Goal: Task Accomplishment & Management: Complete application form

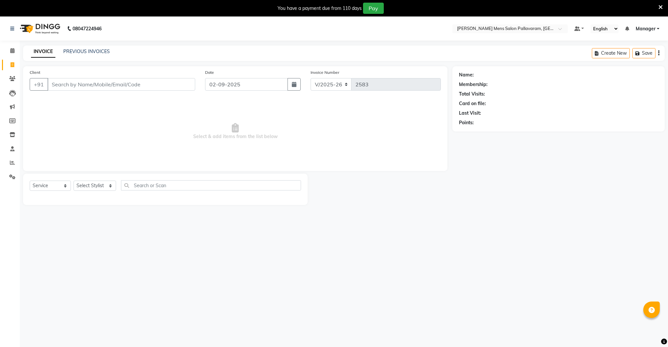
select select "8211"
select select "service"
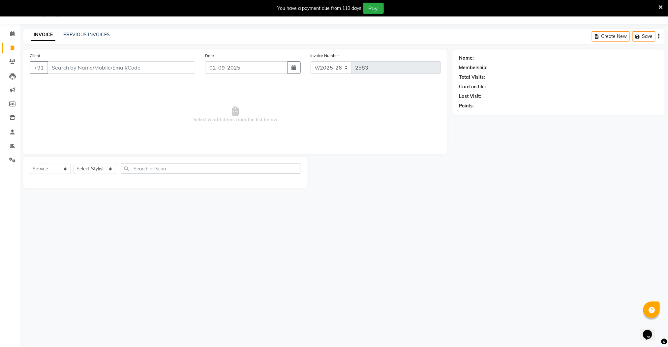
click at [61, 66] on input "Client" at bounding box center [121, 67] width 148 height 13
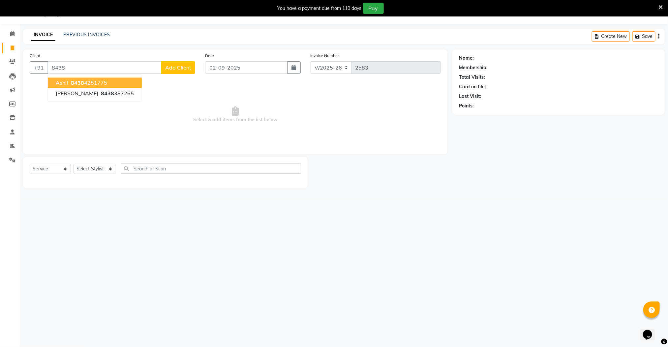
click at [101, 81] on ngb-highlight "8438 4251775" at bounding box center [89, 83] width 38 height 7
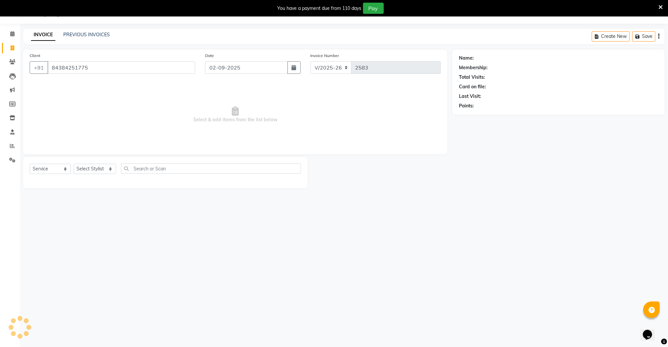
type input "84384251775"
click at [91, 170] on select "Select Stylist Manager [PERSON_NAME] [PERSON_NAME] [PERSON_NAME]" at bounding box center [95, 169] width 43 height 10
select select "78843"
click at [74, 164] on select "Select Stylist Manager [PERSON_NAME] [PERSON_NAME] [PERSON_NAME]" at bounding box center [95, 169] width 43 height 10
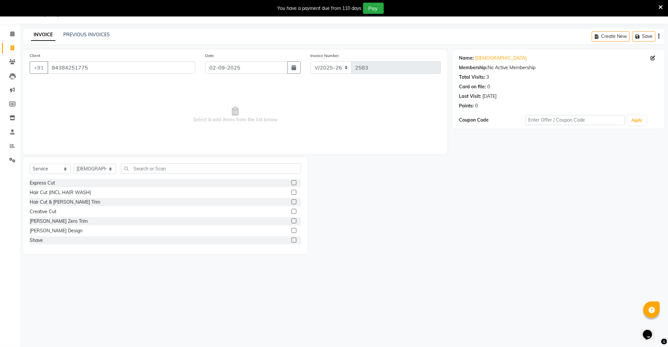
click at [292, 183] on label at bounding box center [294, 182] width 5 height 5
click at [292, 183] on input "checkbox" at bounding box center [294, 183] width 4 height 4
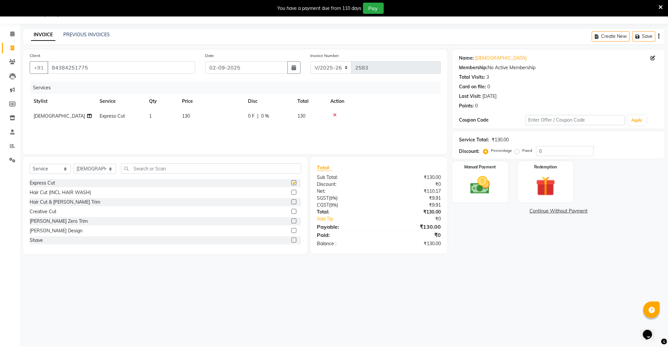
checkbox input "false"
click at [207, 170] on input "text" at bounding box center [211, 169] width 180 height 10
drag, startPoint x: 293, startPoint y: 180, endPoint x: 229, endPoint y: 168, distance: 65.4
click at [289, 179] on div "Kid's Cut" at bounding box center [165, 183] width 271 height 8
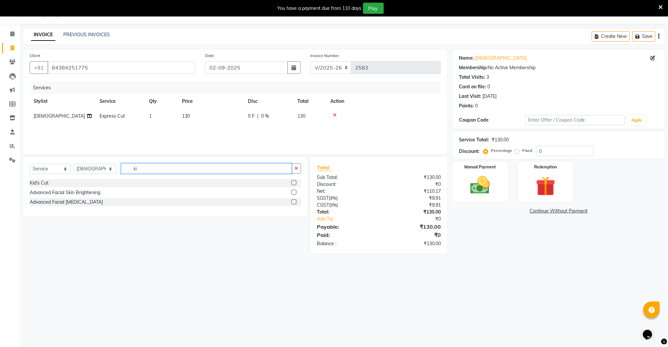
click at [228, 167] on input "ki" at bounding box center [206, 169] width 171 height 10
type input "k"
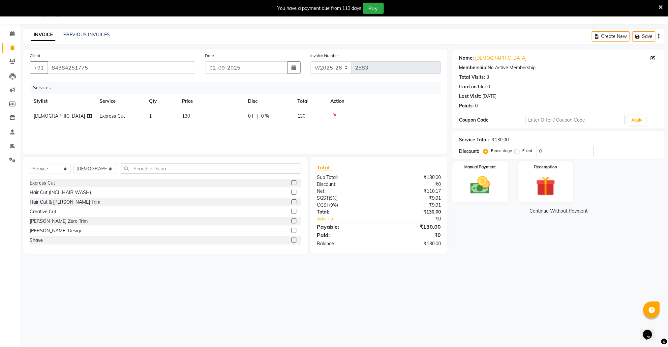
click at [292, 200] on label at bounding box center [294, 202] width 5 height 5
click at [292, 200] on input "checkbox" at bounding box center [294, 202] width 4 height 4
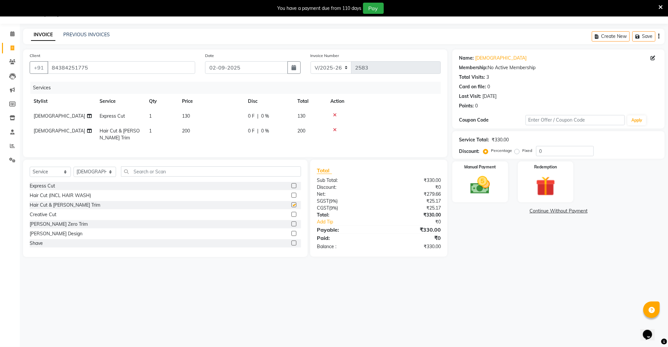
checkbox input "false"
click at [241, 177] on input "text" at bounding box center [211, 172] width 180 height 10
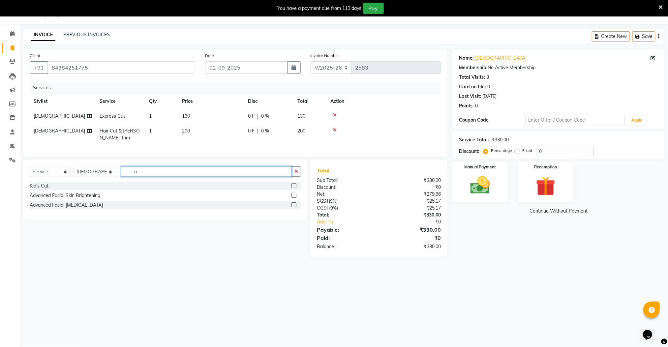
type input "ki"
click at [294, 188] on label at bounding box center [294, 185] width 5 height 5
click at [294, 188] on input "checkbox" at bounding box center [294, 186] width 4 height 4
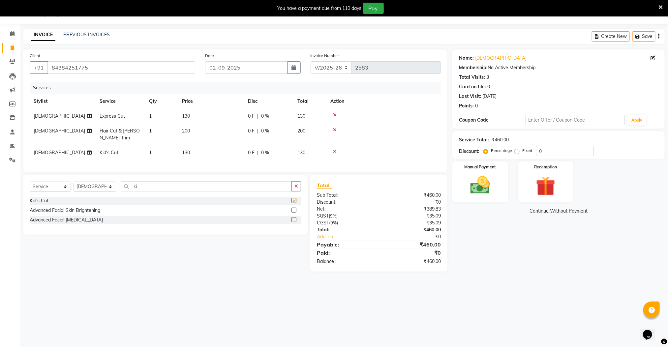
checkbox input "false"
click at [479, 190] on img at bounding box center [480, 185] width 33 height 23
click at [520, 211] on span "CASH" at bounding box center [520, 212] width 14 height 8
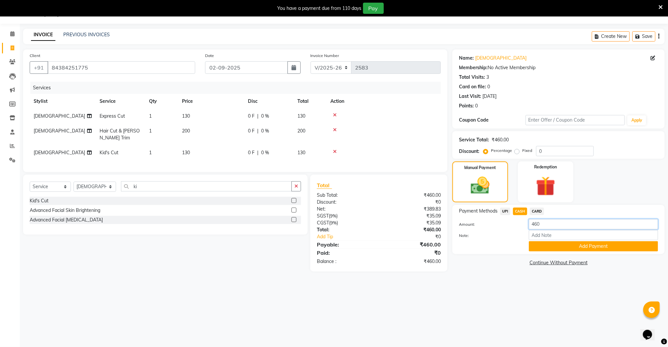
drag, startPoint x: 525, startPoint y: 225, endPoint x: 517, endPoint y: 228, distance: 8.6
click at [517, 228] on div "Amount: 460" at bounding box center [558, 224] width 209 height 11
type input "130"
click at [541, 247] on button "Add Payment" at bounding box center [593, 246] width 129 height 10
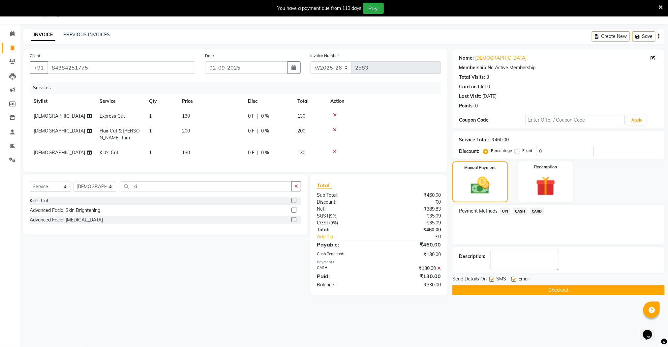
click at [507, 210] on span "UPI" at bounding box center [505, 212] width 10 height 8
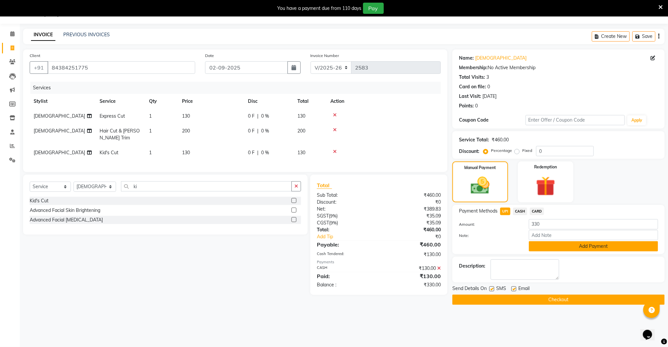
click at [539, 246] on button "Add Payment" at bounding box center [593, 246] width 129 height 10
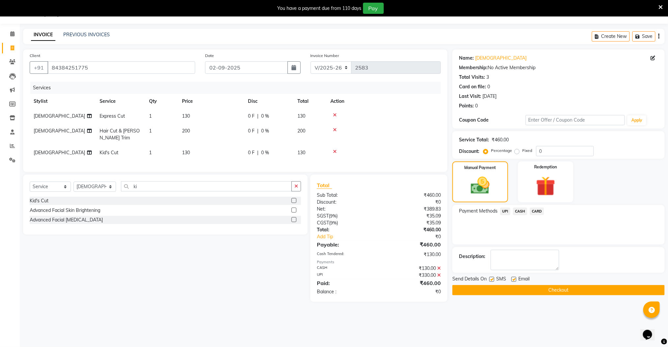
click at [517, 210] on span "CASH" at bounding box center [520, 212] width 14 height 8
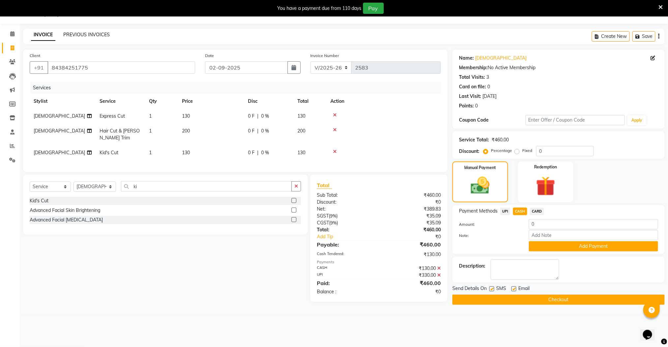
click at [78, 33] on link "PREVIOUS INVOICES" at bounding box center [86, 35] width 47 height 6
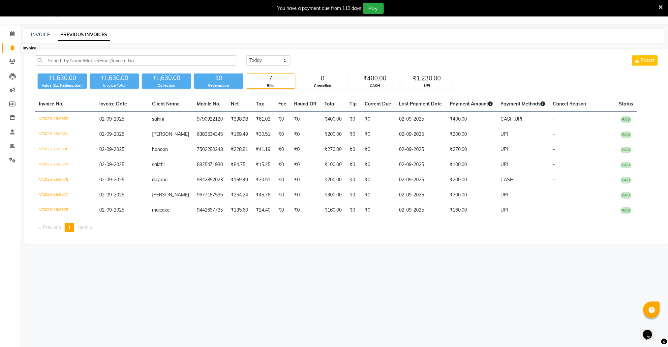
click at [11, 47] on icon at bounding box center [13, 48] width 4 height 5
select select "8211"
select select "service"
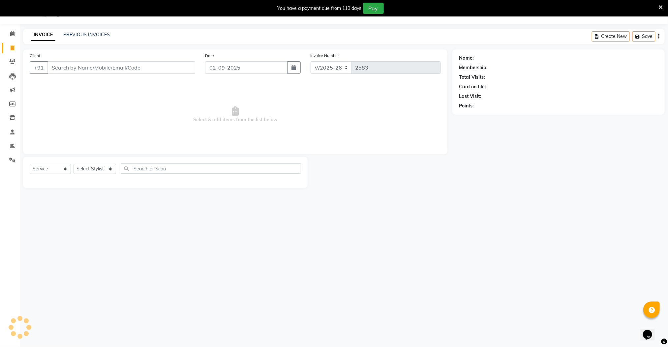
drag, startPoint x: 83, startPoint y: 70, endPoint x: 89, endPoint y: 68, distance: 6.4
click at [83, 70] on input "Client" at bounding box center [121, 67] width 148 height 13
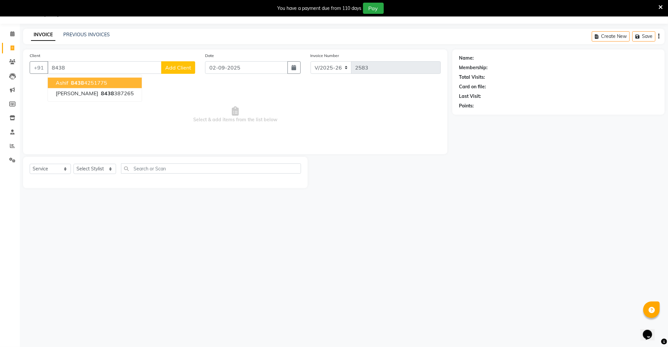
click at [100, 78] on button "[PERSON_NAME] 8438 4251775" at bounding box center [95, 83] width 94 height 11
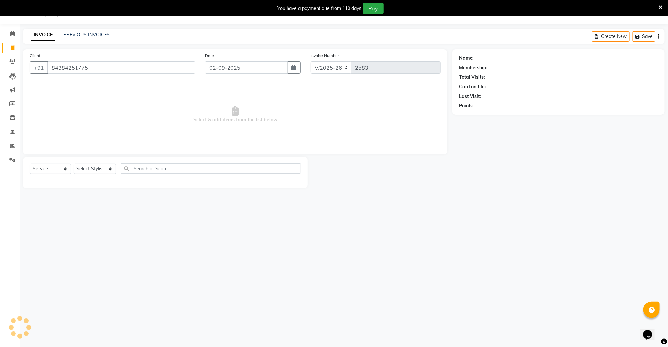
type input "84384251775"
click at [94, 169] on select "Select Stylist Manager [PERSON_NAME] [PERSON_NAME] [PERSON_NAME]" at bounding box center [95, 169] width 43 height 10
select select "78843"
click at [74, 164] on select "Select Stylist Manager [PERSON_NAME] [PERSON_NAME] [PERSON_NAME]" at bounding box center [95, 169] width 43 height 10
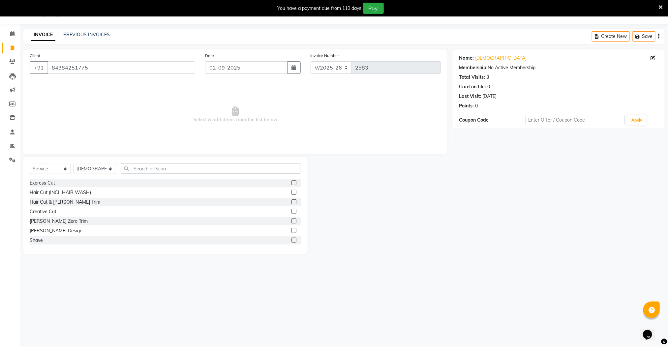
click at [292, 183] on label at bounding box center [294, 182] width 5 height 5
click at [292, 183] on input "checkbox" at bounding box center [294, 183] width 4 height 4
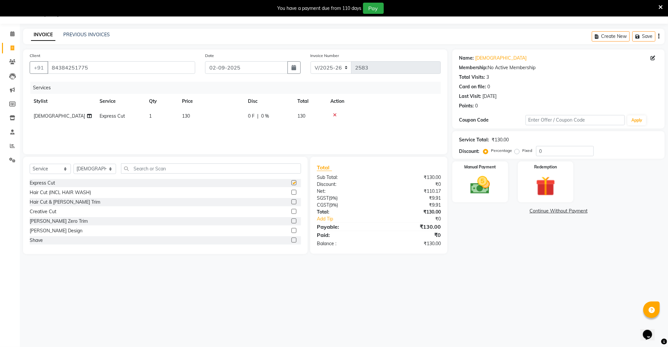
checkbox input "false"
click at [231, 171] on input "text" at bounding box center [211, 169] width 180 height 10
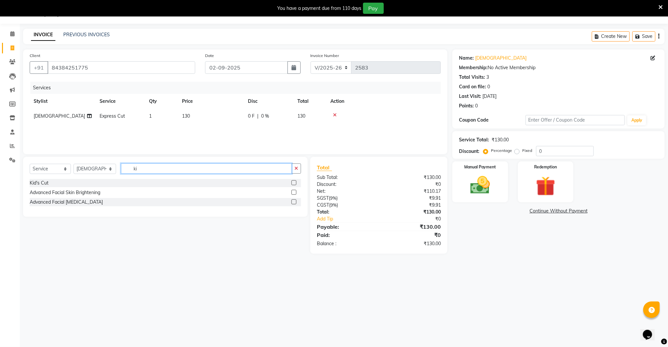
type input "ki"
drag, startPoint x: 293, startPoint y: 182, endPoint x: 272, endPoint y: 181, distance: 20.5
click at [292, 182] on label at bounding box center [294, 182] width 5 height 5
click at [292, 182] on input "checkbox" at bounding box center [294, 183] width 4 height 4
checkbox input "false"
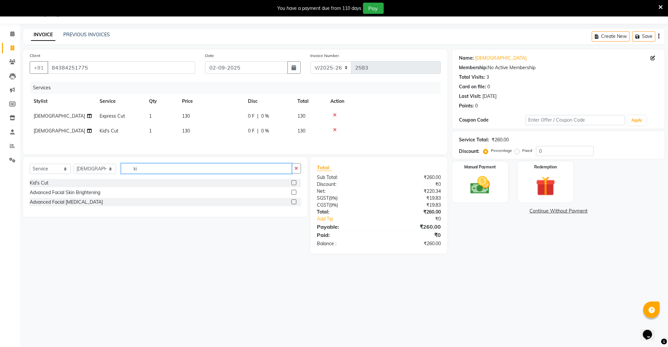
click at [153, 173] on input "ki" at bounding box center [206, 169] width 171 height 10
type input "k"
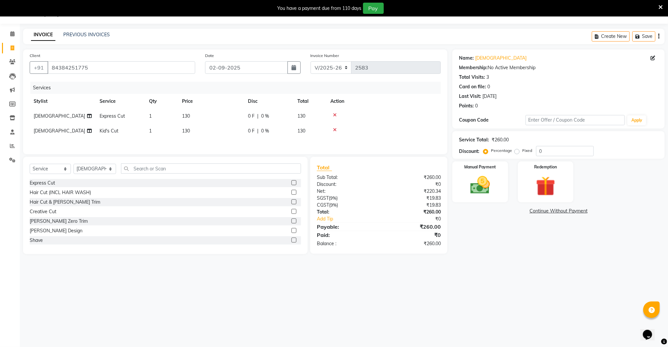
click at [292, 205] on label at bounding box center [294, 202] width 5 height 5
click at [292, 205] on input "checkbox" at bounding box center [294, 202] width 4 height 4
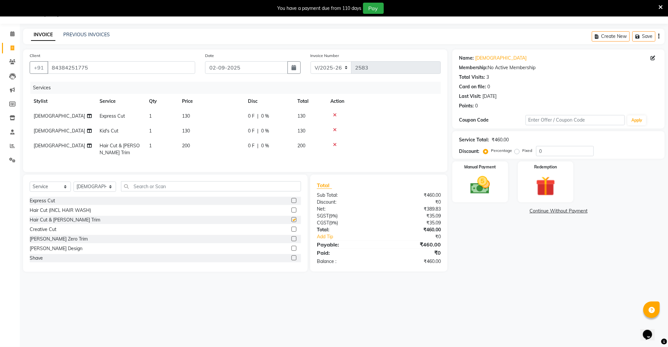
checkbox input "false"
click at [462, 191] on div "Manual Payment" at bounding box center [481, 182] width 58 height 43
click at [505, 208] on span "UPI" at bounding box center [505, 212] width 10 height 8
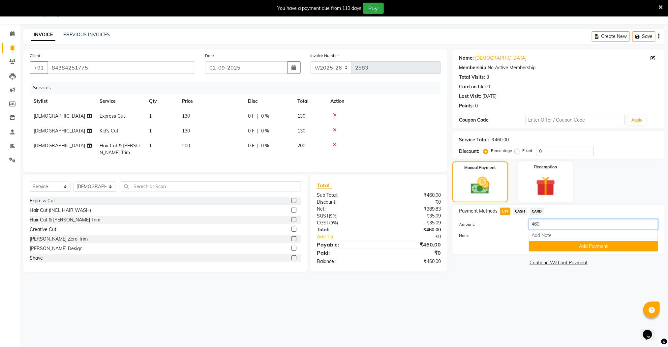
drag, startPoint x: 545, startPoint y: 222, endPoint x: 519, endPoint y: 229, distance: 27.3
click at [519, 229] on div "Amount: 460" at bounding box center [558, 224] width 209 height 11
type input "130"
drag, startPoint x: 552, startPoint y: 250, endPoint x: 541, endPoint y: 232, distance: 22.0
click at [552, 249] on button "Add Payment" at bounding box center [593, 246] width 129 height 10
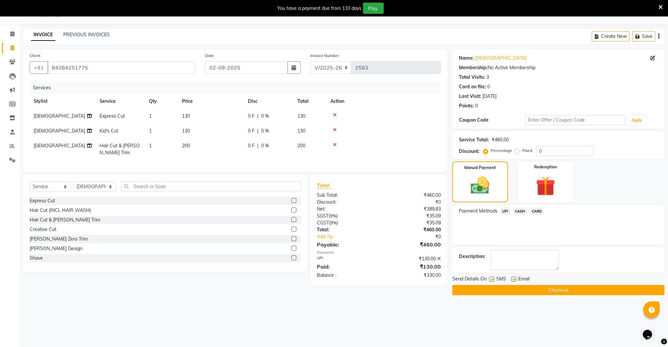
click at [518, 209] on span "CASH" at bounding box center [520, 212] width 14 height 8
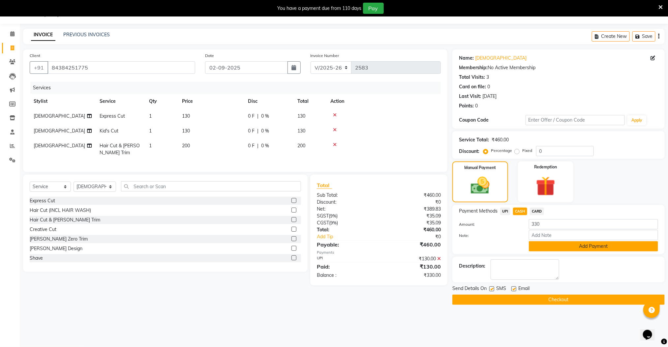
click at [543, 244] on button "Add Payment" at bounding box center [593, 246] width 129 height 10
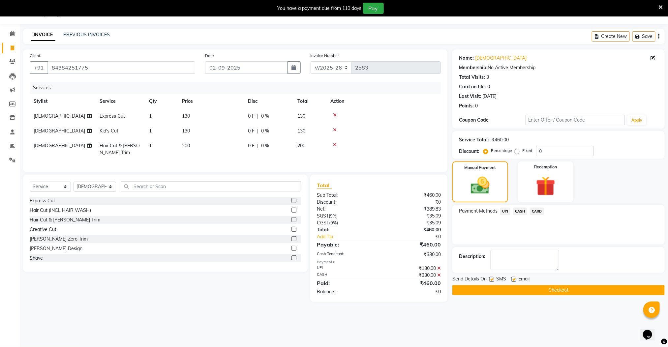
click at [553, 293] on button "Checkout" at bounding box center [559, 290] width 212 height 10
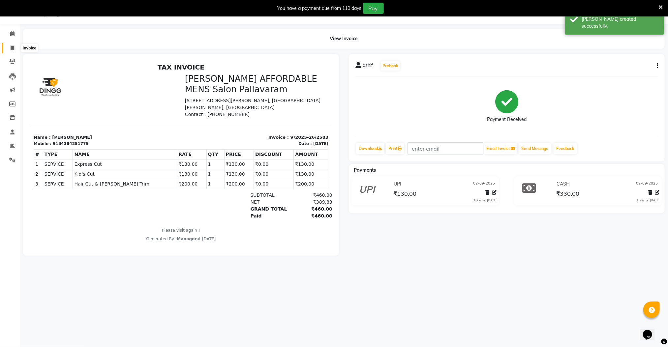
click at [11, 47] on icon at bounding box center [13, 48] width 4 height 5
select select "8211"
select select "service"
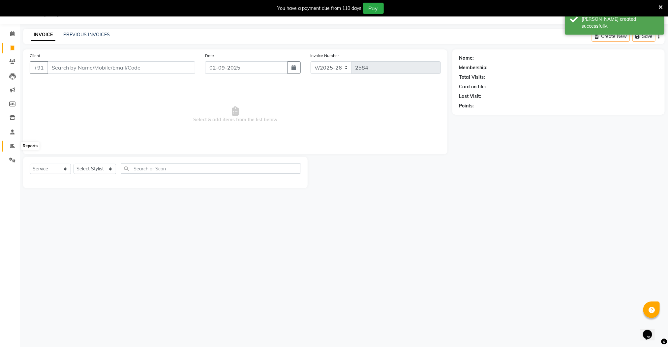
click at [11, 147] on icon at bounding box center [12, 145] width 5 height 5
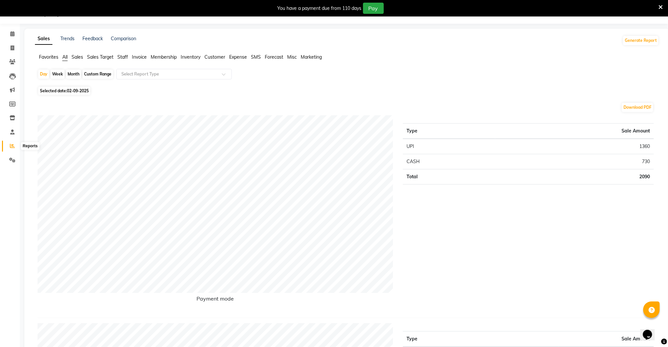
click at [13, 145] on icon at bounding box center [12, 145] width 5 height 5
click at [11, 46] on icon at bounding box center [13, 48] width 4 height 5
select select "service"
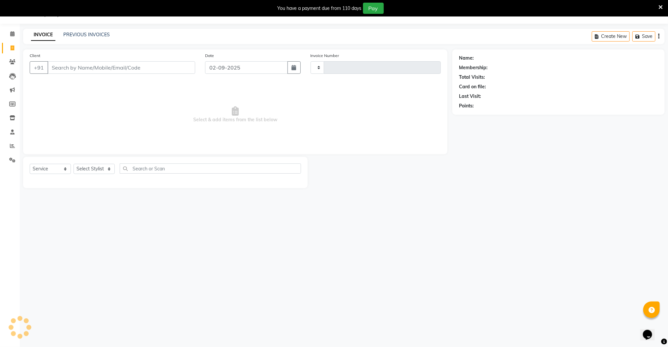
type input "2584"
select select "8211"
click at [12, 45] on li "Invoice" at bounding box center [10, 48] width 20 height 14
